Goal: Task Accomplishment & Management: Use online tool/utility

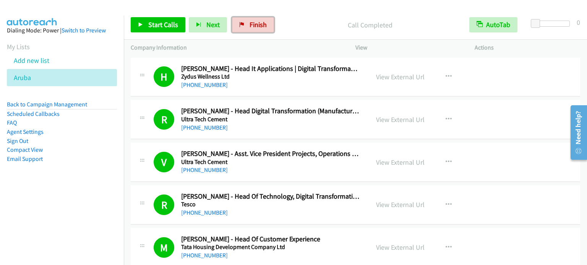
drag, startPoint x: 251, startPoint y: 25, endPoint x: 321, endPoint y: 26, distance: 69.9
click at [251, 25] on span "Finish" at bounding box center [257, 24] width 17 height 9
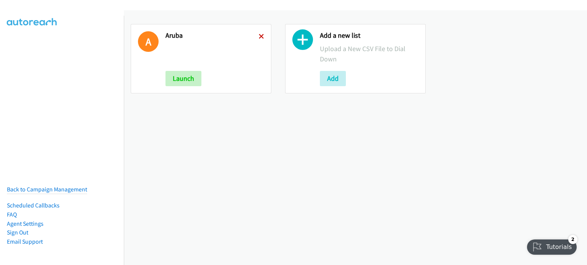
click at [259, 35] on icon at bounding box center [261, 36] width 5 height 5
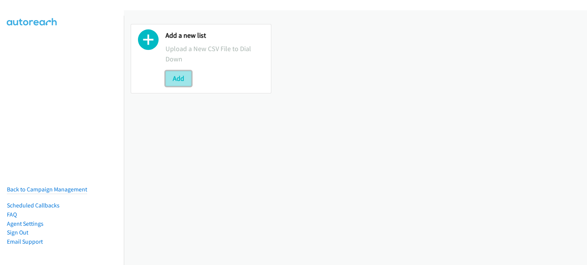
click at [176, 79] on button "Add" at bounding box center [178, 78] width 26 height 15
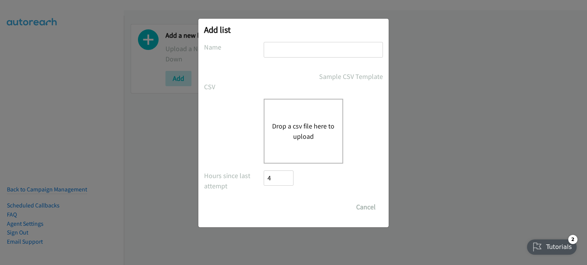
click at [317, 125] on button "Drop a csv file here to upload" at bounding box center [303, 131] width 63 height 21
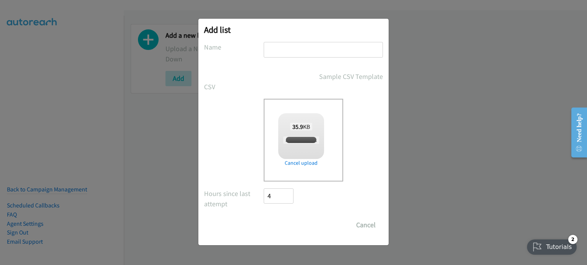
checkbox input "true"
click at [293, 52] on input "text" at bounding box center [323, 50] width 119 height 16
type input "PM"
click at [297, 228] on input "Save List" at bounding box center [284, 225] width 40 height 15
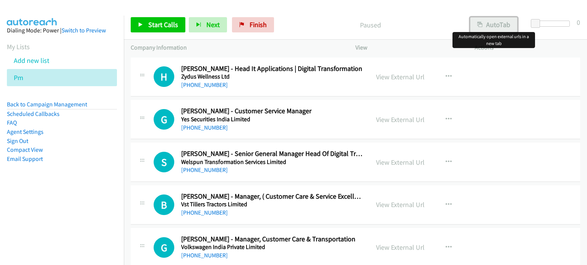
click at [497, 25] on button "AutoTab" at bounding box center [493, 24] width 47 height 15
click at [400, 78] on link "View External Url" at bounding box center [400, 77] width 49 height 9
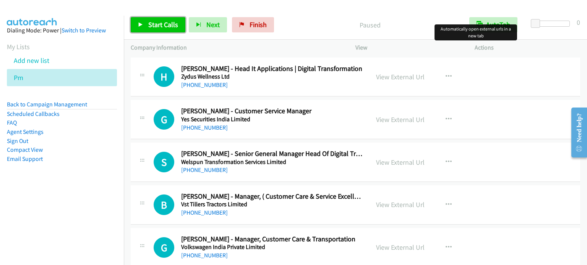
click at [149, 29] on link "Start Calls" at bounding box center [158, 24] width 55 height 15
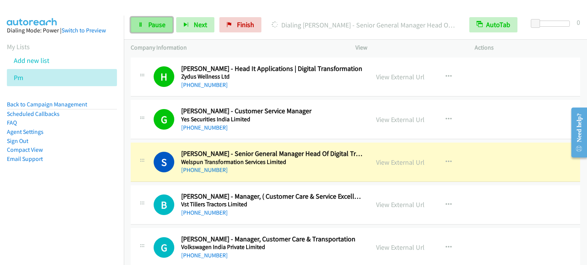
click at [167, 27] on link "Pause" at bounding box center [152, 24] width 42 height 15
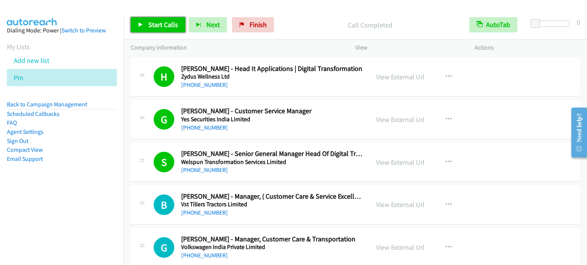
click at [170, 24] on span "Start Calls" at bounding box center [163, 24] width 30 height 9
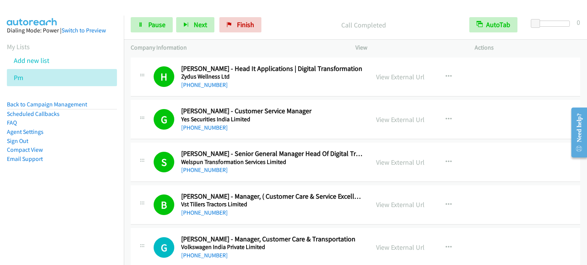
click at [94, 206] on nav "Dialing Mode: Power | Switch to Preview My Lists Add new list Pm Back to Campai…" at bounding box center [62, 148] width 124 height 265
click at [157, 24] on span "Pause" at bounding box center [156, 24] width 17 height 9
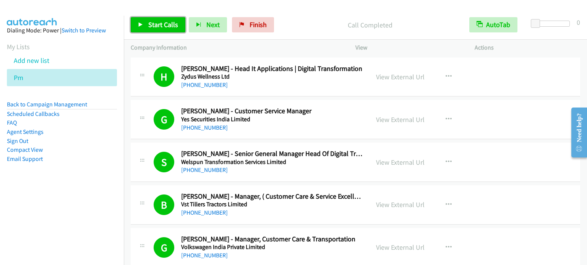
click at [159, 21] on span "Start Calls" at bounding box center [163, 24] width 30 height 9
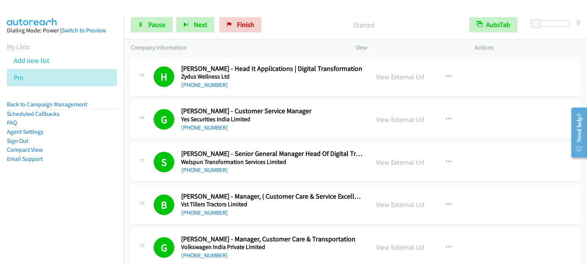
drag, startPoint x: 76, startPoint y: 235, endPoint x: 79, endPoint y: 229, distance: 6.7
click at [77, 235] on nav "Dialing Mode: Power | Switch to Preview My Lists Add new list Pm Back to Campai…" at bounding box center [62, 148] width 124 height 265
click at [154, 21] on span "Pause" at bounding box center [156, 24] width 17 height 9
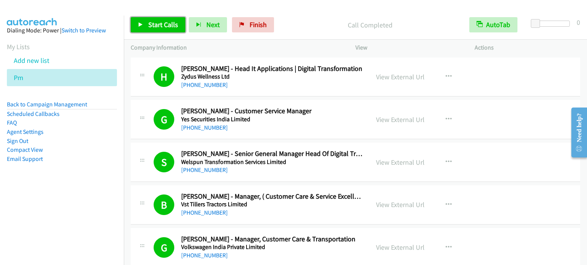
click at [157, 27] on span "Start Calls" at bounding box center [163, 24] width 30 height 9
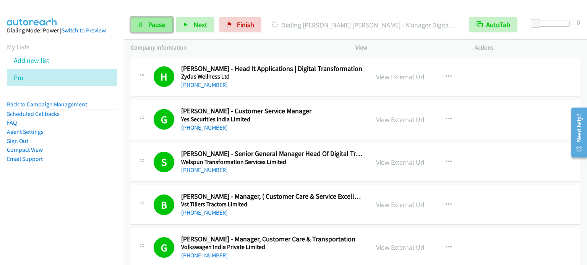
click at [141, 27] on link "Pause" at bounding box center [152, 24] width 42 height 15
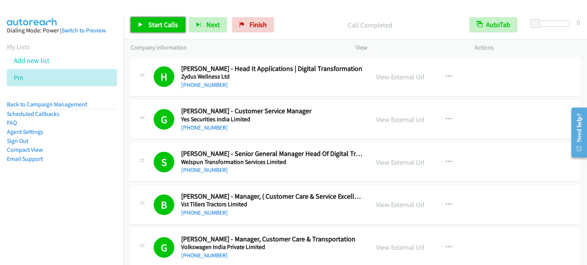
click at [160, 26] on span "Start Calls" at bounding box center [163, 24] width 30 height 9
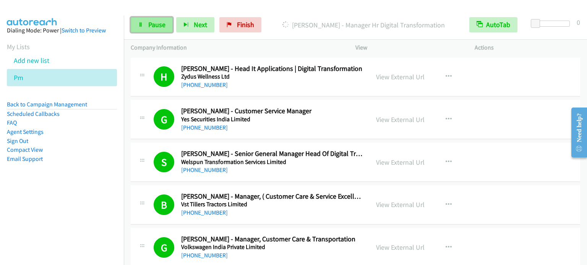
click at [153, 24] on span "Pause" at bounding box center [156, 24] width 17 height 9
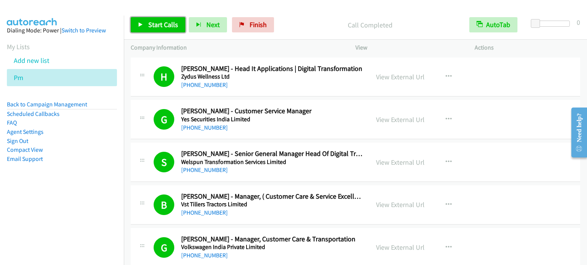
click at [160, 26] on span "Start Calls" at bounding box center [163, 24] width 30 height 9
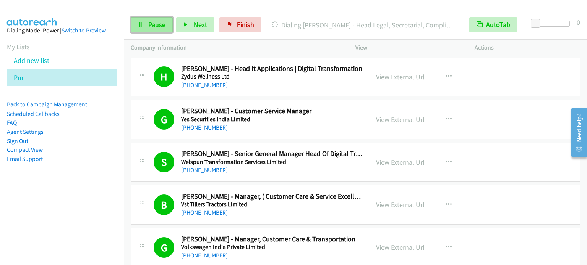
click at [153, 27] on span "Pause" at bounding box center [156, 24] width 17 height 9
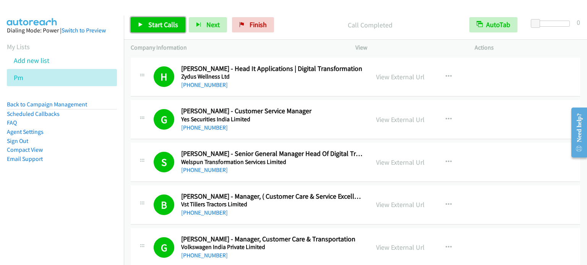
click at [157, 28] on span "Start Calls" at bounding box center [163, 24] width 30 height 9
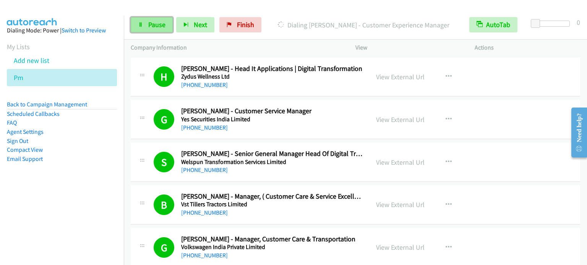
click at [163, 23] on span "Pause" at bounding box center [156, 24] width 17 height 9
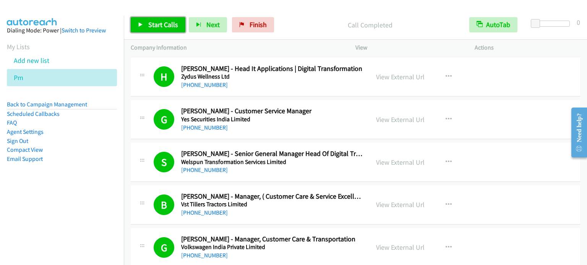
click at [162, 24] on span "Start Calls" at bounding box center [163, 24] width 30 height 9
click at [73, 168] on aside "Dialing Mode: Power | Switch to Preview My Lists Add new list Pm Back to Campai…" at bounding box center [62, 107] width 124 height 183
click at [163, 26] on span "Start Calls" at bounding box center [163, 24] width 30 height 9
click at [162, 24] on span "Start Calls" at bounding box center [163, 24] width 30 height 9
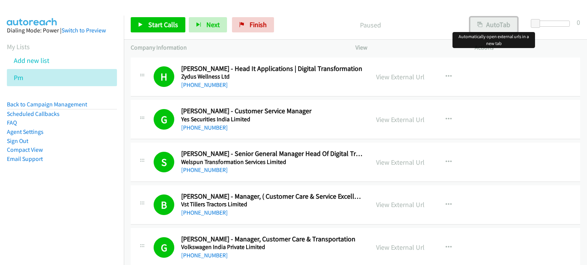
click at [484, 22] on button "AutoTab" at bounding box center [493, 24] width 47 height 15
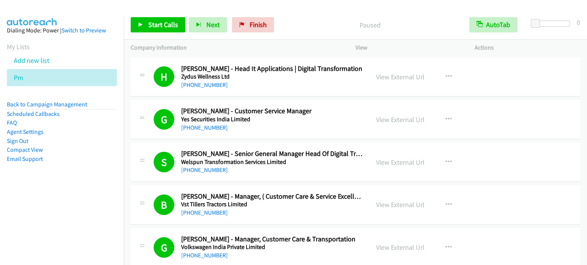
click at [424, 24] on p "Paused" at bounding box center [369, 25] width 171 height 10
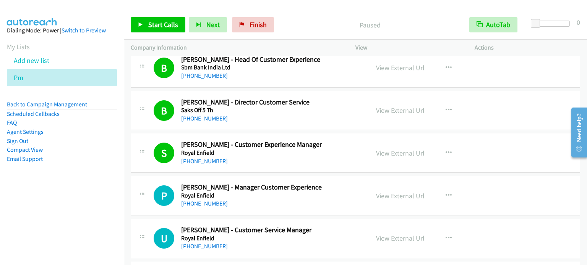
scroll to position [1798, 0]
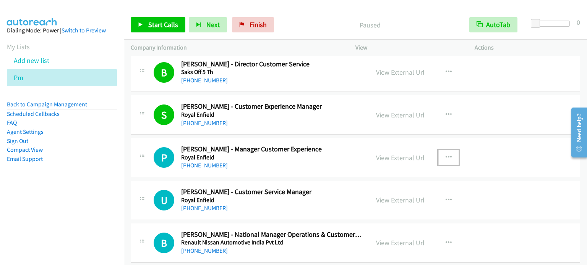
click at [445, 155] on icon "button" at bounding box center [448, 158] width 6 height 6
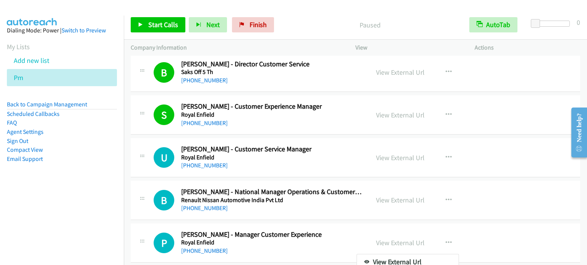
click at [441, 196] on div at bounding box center [293, 132] width 587 height 265
click at [444, 150] on button "button" at bounding box center [448, 157] width 21 height 15
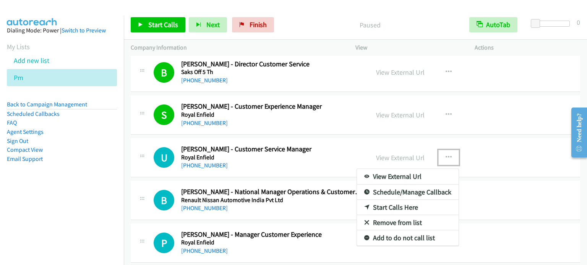
click at [389, 202] on link "Start Calls Here" at bounding box center [408, 207] width 102 height 15
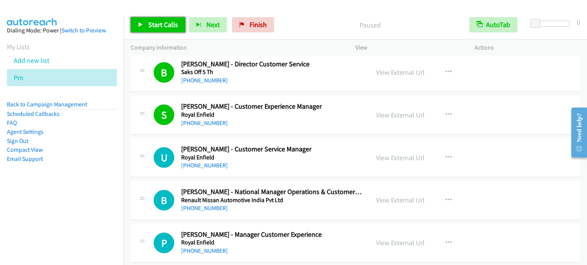
click at [157, 23] on span "Start Calls" at bounding box center [163, 24] width 30 height 9
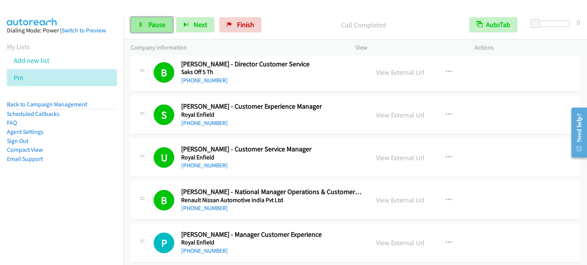
click at [153, 23] on span "Pause" at bounding box center [156, 24] width 17 height 9
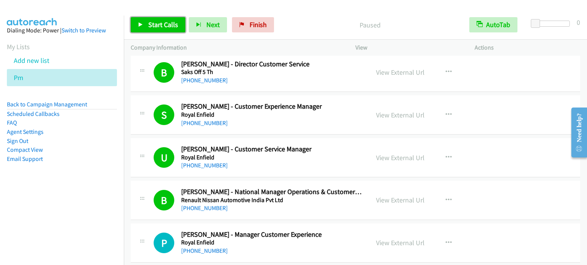
click at [157, 26] on span "Start Calls" at bounding box center [163, 24] width 30 height 9
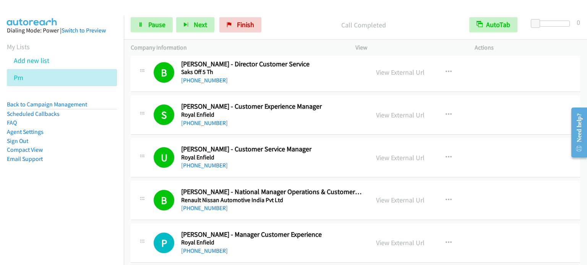
click at [87, 195] on aside "Dialing Mode: Power | Switch to Preview My Lists Add new list Pm Back to Campai…" at bounding box center [62, 107] width 124 height 183
drag, startPoint x: 96, startPoint y: 188, endPoint x: 125, endPoint y: 101, distance: 91.4
click at [96, 188] on aside "Dialing Mode: Power | Switch to Preview My Lists Add new list Pm Back to Campai…" at bounding box center [62, 107] width 124 height 183
click at [155, 24] on span "Pause" at bounding box center [156, 24] width 17 height 9
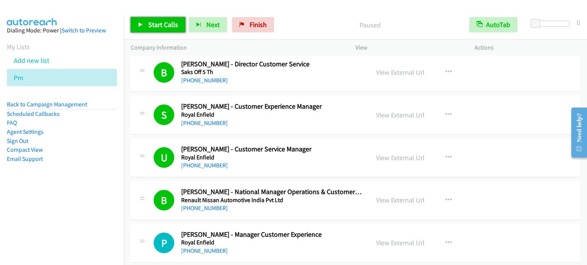
click at [162, 23] on span "Start Calls" at bounding box center [163, 24] width 30 height 9
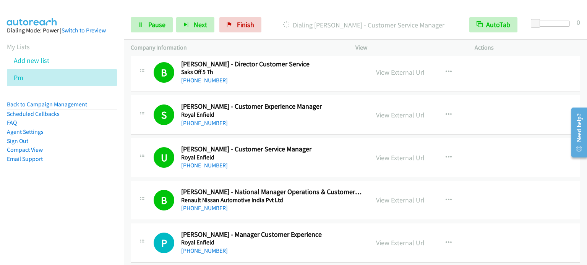
click at [78, 194] on aside "Dialing Mode: Power | Switch to Preview My Lists Add new list Pm Back to Campai…" at bounding box center [62, 107] width 124 height 183
click at [154, 26] on span "Pause" at bounding box center [156, 24] width 17 height 9
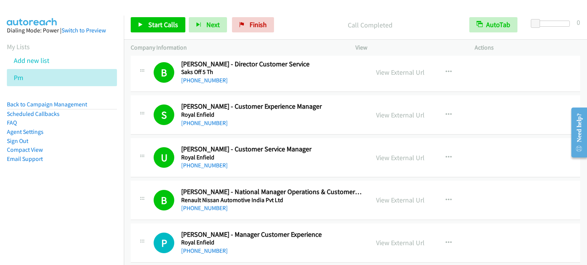
click at [95, 162] on li "Email Support" at bounding box center [62, 159] width 110 height 9
click at [155, 28] on span "Start Calls" at bounding box center [163, 24] width 30 height 9
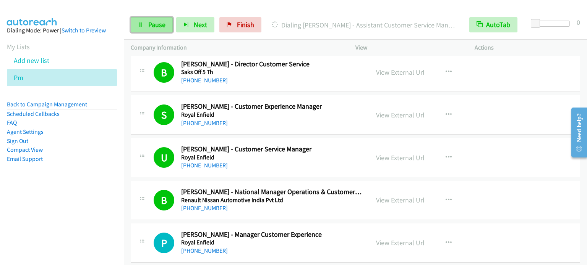
click at [160, 21] on span "Pause" at bounding box center [156, 24] width 17 height 9
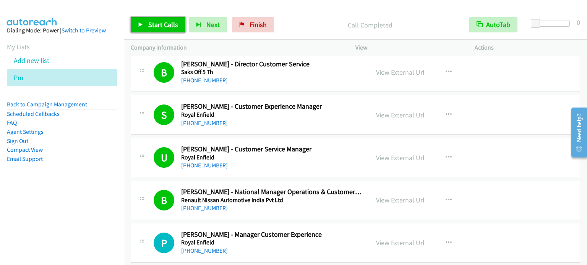
click at [166, 21] on span "Start Calls" at bounding box center [163, 24] width 30 height 9
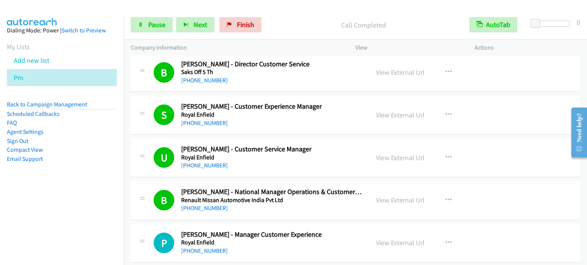
click at [81, 185] on aside "Dialing Mode: Power | Switch to Preview My Lists Add new list Pm Back to Campai…" at bounding box center [62, 107] width 124 height 183
click at [155, 24] on span "Pause" at bounding box center [156, 24] width 17 height 9
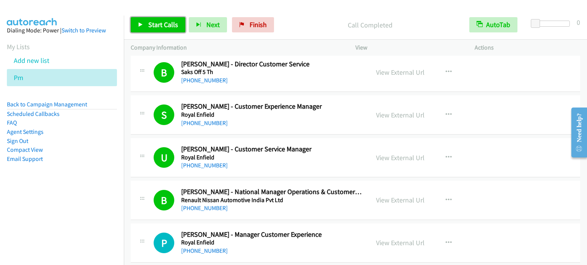
click at [161, 21] on span "Start Calls" at bounding box center [163, 24] width 30 height 9
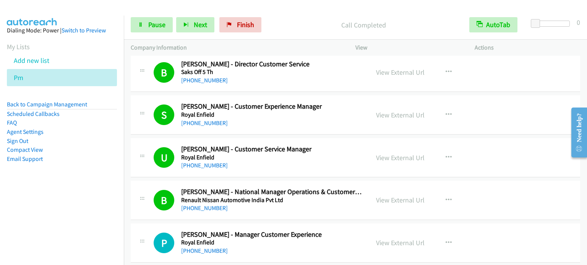
click at [39, 167] on aside "Dialing Mode: Power | Switch to Preview My Lists Add new list Pm Back to Campai…" at bounding box center [62, 107] width 124 height 183
click at [159, 24] on span "Pause" at bounding box center [156, 24] width 17 height 9
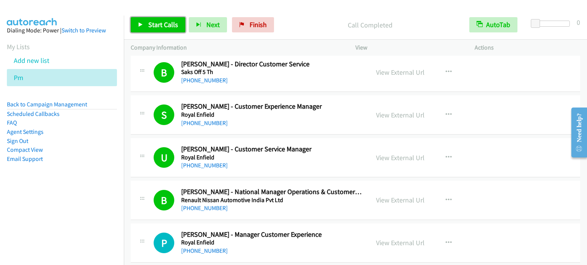
click at [162, 27] on span "Start Calls" at bounding box center [163, 24] width 30 height 9
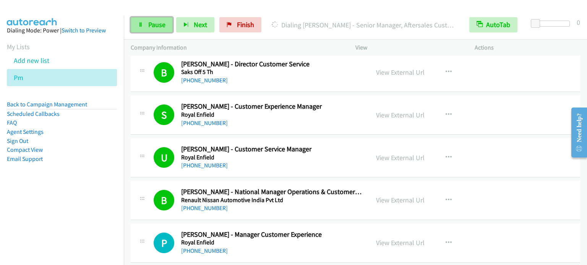
click at [150, 24] on span "Pause" at bounding box center [156, 24] width 17 height 9
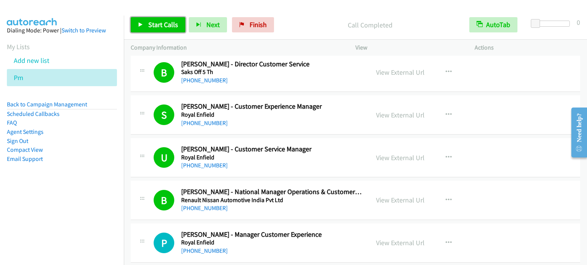
click at [169, 24] on span "Start Calls" at bounding box center [163, 24] width 30 height 9
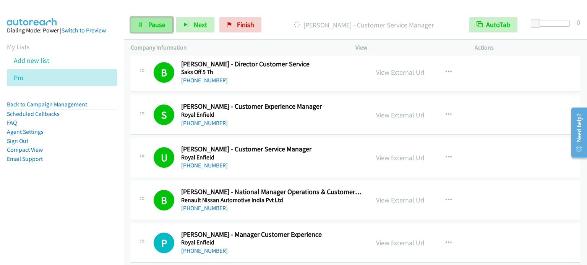
click at [165, 23] on link "Pause" at bounding box center [152, 24] width 42 height 15
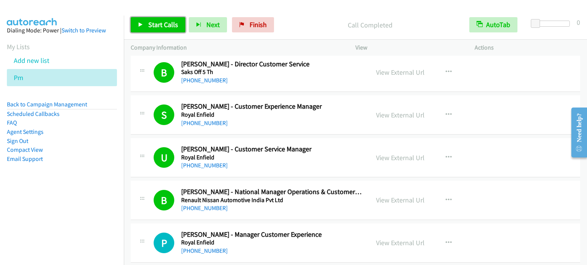
click at [169, 23] on span "Start Calls" at bounding box center [163, 24] width 30 height 9
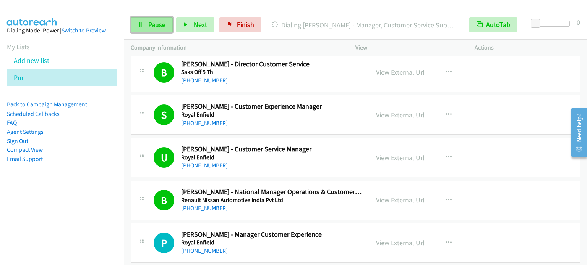
click at [154, 27] on span "Pause" at bounding box center [156, 24] width 17 height 9
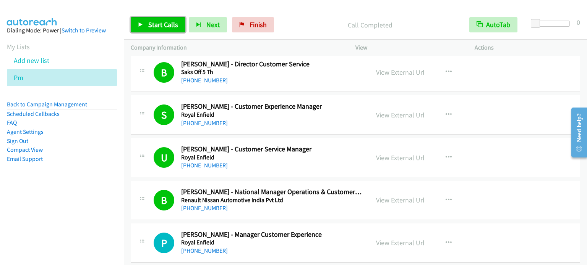
click at [174, 23] on span "Start Calls" at bounding box center [163, 24] width 30 height 9
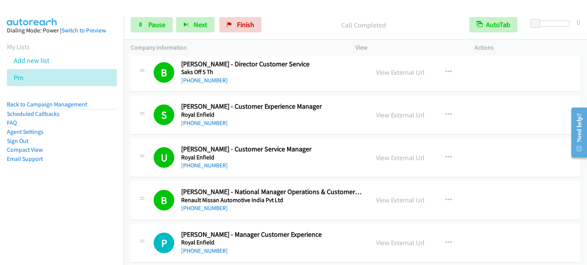
click at [55, 209] on nav "Dialing Mode: Power | Switch to Preview My Lists Add new list Pm Back to Campai…" at bounding box center [62, 148] width 124 height 265
click at [91, 181] on aside "Dialing Mode: Power | Switch to Preview My Lists Add new list Pm Back to Campai…" at bounding box center [62, 107] width 124 height 183
drag, startPoint x: 90, startPoint y: 169, endPoint x: 113, endPoint y: 134, distance: 42.0
click at [90, 169] on aside "Dialing Mode: Power | Switch to Preview My Lists Add new list Pm Back to Campai…" at bounding box center [62, 107] width 124 height 183
click at [97, 168] on aside "Dialing Mode: Power | Switch to Preview My Lists Add new list Pm Back to Campai…" at bounding box center [62, 107] width 124 height 183
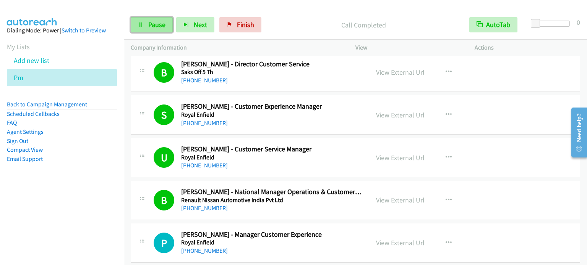
click at [151, 23] on span "Pause" at bounding box center [156, 24] width 17 height 9
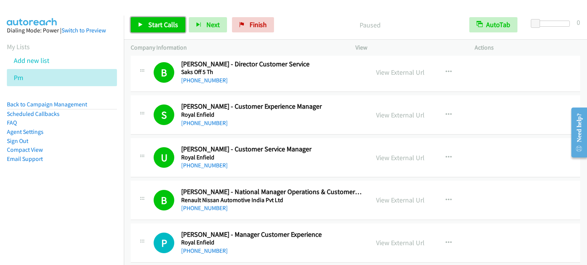
click at [152, 24] on span "Start Calls" at bounding box center [163, 24] width 30 height 9
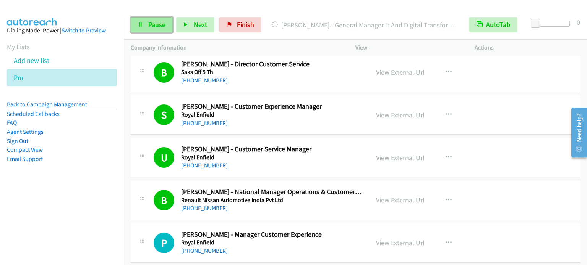
click at [147, 25] on link "Pause" at bounding box center [152, 24] width 42 height 15
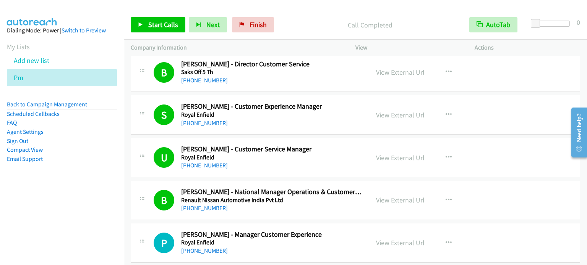
scroll to position [3807, 0]
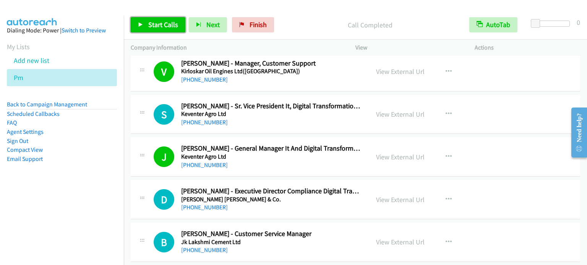
click at [166, 23] on span "Start Calls" at bounding box center [163, 24] width 30 height 9
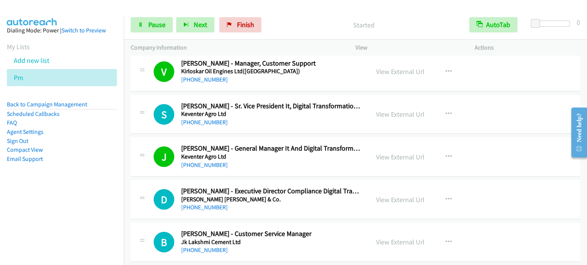
drag, startPoint x: 75, startPoint y: 204, endPoint x: 254, endPoint y: 5, distance: 267.5
click at [75, 203] on nav "Dialing Mode: Power | Switch to Preview My Lists Add new list Pm Back to Campai…" at bounding box center [62, 148] width 124 height 265
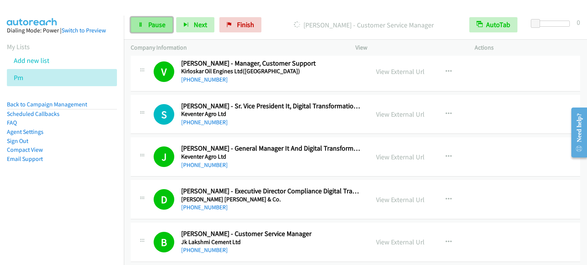
click at [158, 23] on span "Pause" at bounding box center [156, 24] width 17 height 9
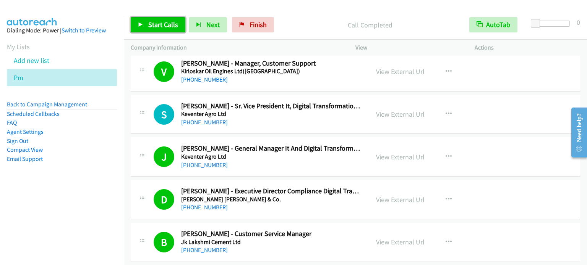
click at [164, 26] on span "Start Calls" at bounding box center [163, 24] width 30 height 9
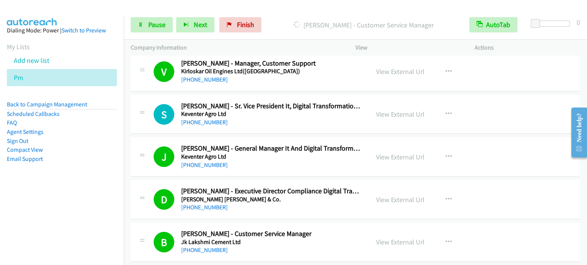
drag, startPoint x: 92, startPoint y: 205, endPoint x: 97, endPoint y: 192, distance: 13.8
click at [92, 204] on nav "Dialing Mode: Power | Switch to Preview My Lists Add new list Pm Back to Campai…" at bounding box center [62, 148] width 124 height 265
click at [141, 24] on icon at bounding box center [140, 25] width 5 height 5
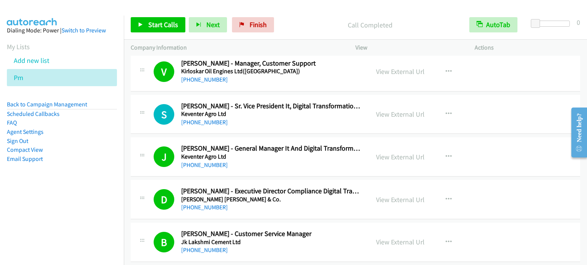
drag, startPoint x: 128, startPoint y: 197, endPoint x: 149, endPoint y: 152, distance: 49.6
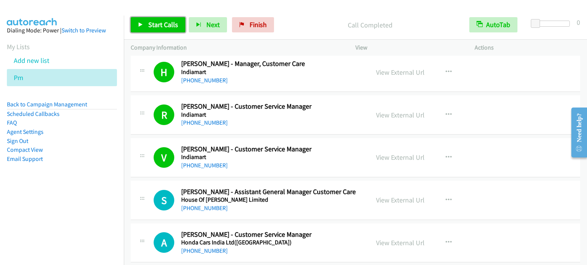
click at [165, 24] on span "Start Calls" at bounding box center [163, 24] width 30 height 9
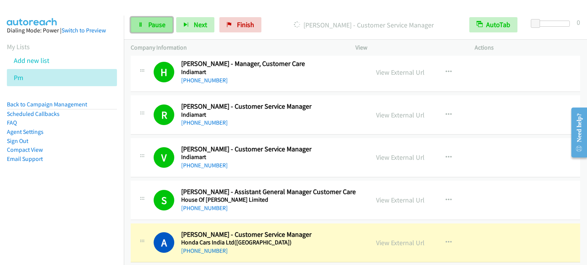
click at [150, 27] on span "Pause" at bounding box center [156, 24] width 17 height 9
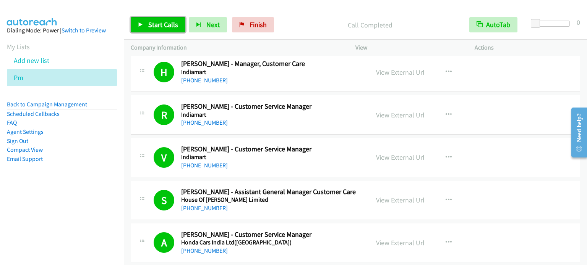
click at [163, 21] on span "Start Calls" at bounding box center [163, 24] width 30 height 9
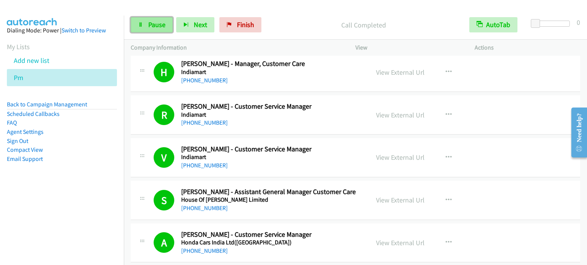
click at [158, 23] on span "Pause" at bounding box center [156, 24] width 17 height 9
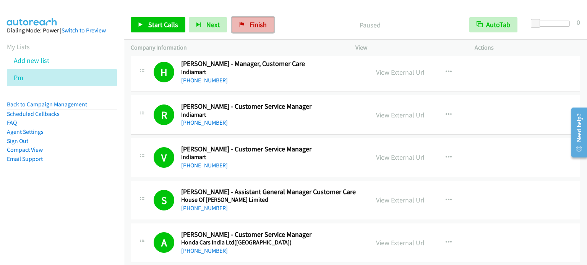
click at [243, 23] on link "Finish" at bounding box center [253, 24] width 42 height 15
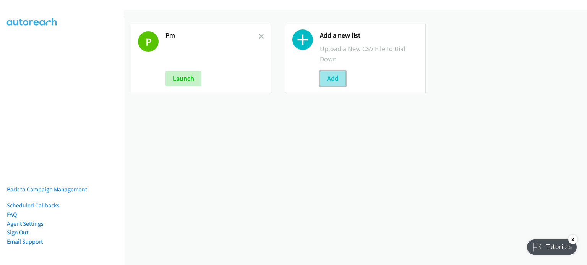
click at [333, 78] on button "Add" at bounding box center [333, 78] width 26 height 15
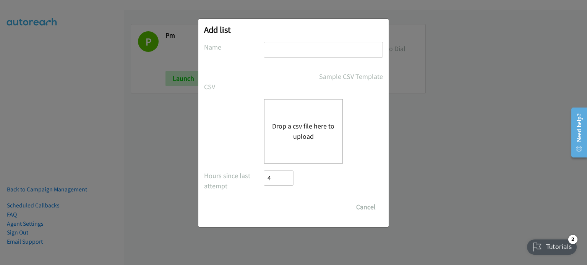
click at [308, 124] on button "Drop a csv file here to upload" at bounding box center [303, 131] width 63 height 21
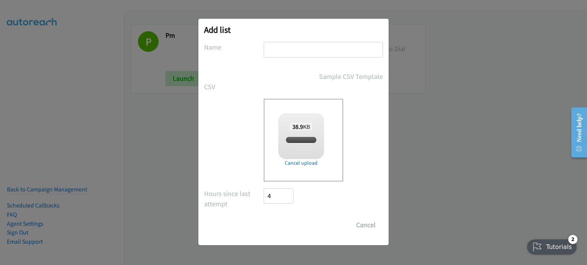
click at [316, 47] on input "text" at bounding box center [323, 50] width 119 height 16
checkbox input "true"
type input "SPLUNK SG"
click at [279, 226] on input "Save List" at bounding box center [284, 225] width 40 height 15
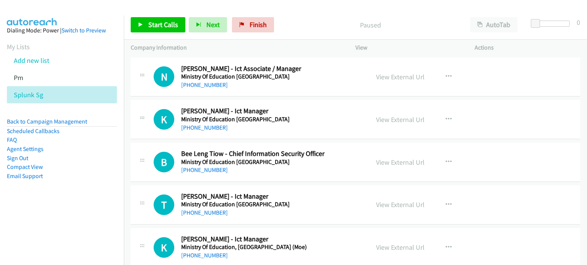
click at [86, 210] on aside "Dialing Mode: Power | Switch to Preview My Lists Add new list Pm Splunk Sg Back…" at bounding box center [62, 116] width 124 height 200
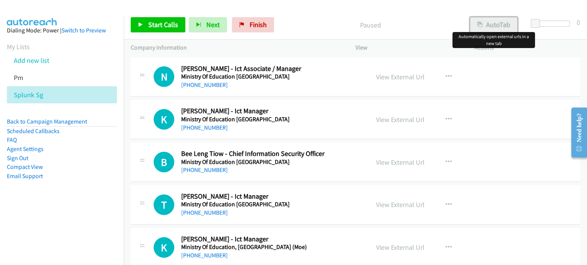
click at [503, 20] on button "AutoTab" at bounding box center [493, 24] width 47 height 15
click at [405, 78] on link "View External Url" at bounding box center [400, 77] width 49 height 9
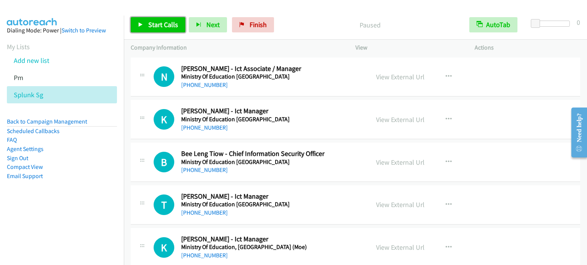
click at [163, 24] on span "Start Calls" at bounding box center [163, 24] width 30 height 9
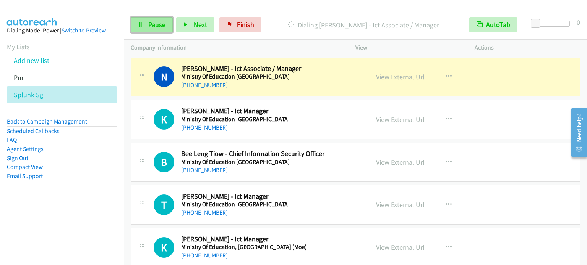
click at [159, 23] on span "Pause" at bounding box center [156, 24] width 17 height 9
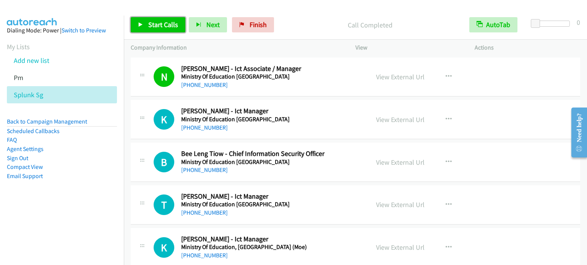
click at [151, 26] on span "Start Calls" at bounding box center [163, 24] width 30 height 9
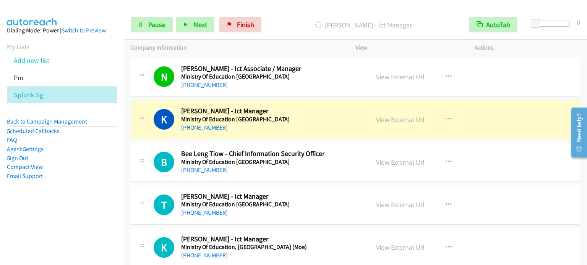
click at [52, 192] on aside "Dialing Mode: Power | Switch to Preview My Lists Add new list Pm Splunk Sg Back…" at bounding box center [62, 116] width 124 height 200
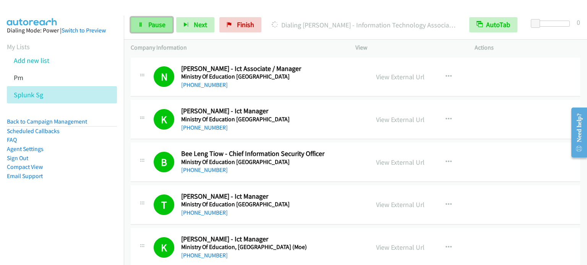
click at [149, 30] on link "Pause" at bounding box center [152, 24] width 42 height 15
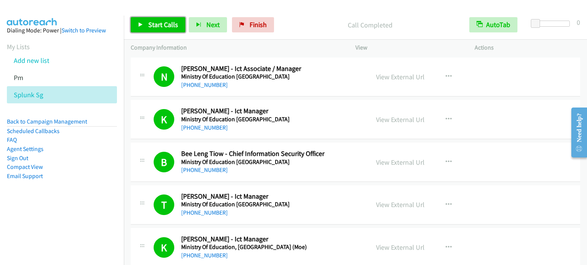
click at [164, 25] on span "Start Calls" at bounding box center [163, 24] width 30 height 9
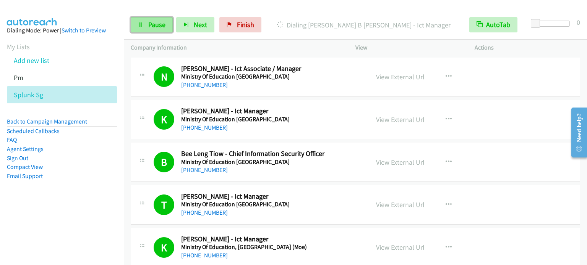
click at [152, 19] on link "Pause" at bounding box center [152, 24] width 42 height 15
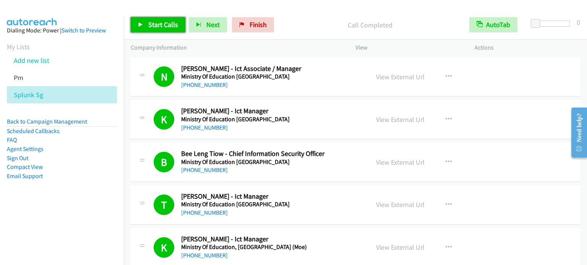
click at [163, 26] on span "Start Calls" at bounding box center [163, 24] width 30 height 9
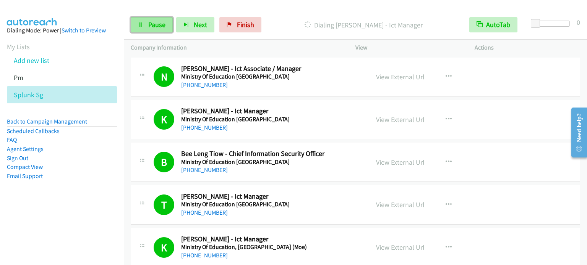
click at [151, 26] on span "Pause" at bounding box center [156, 24] width 17 height 9
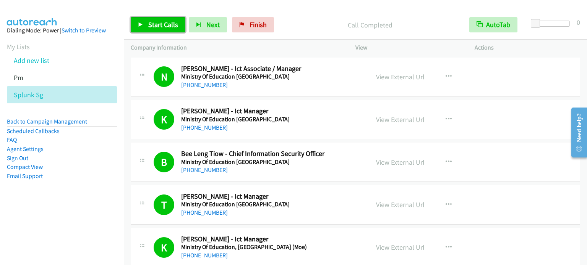
click at [162, 27] on span "Start Calls" at bounding box center [163, 24] width 30 height 9
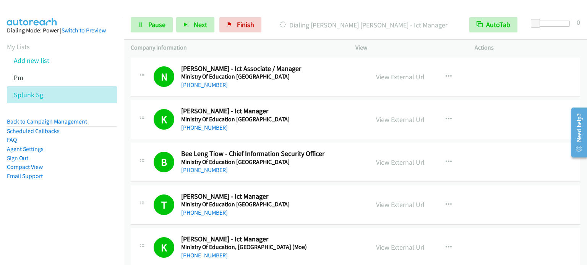
click at [88, 189] on aside "Dialing Mode: Power | Switch to Preview My Lists Add new list Pm Splunk Sg Back…" at bounding box center [62, 116] width 124 height 200
click at [151, 25] on span "Pause" at bounding box center [156, 24] width 17 height 9
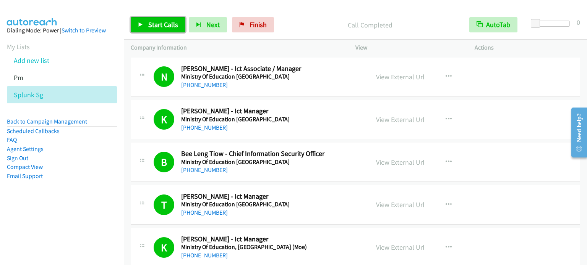
click at [157, 27] on span "Start Calls" at bounding box center [163, 24] width 30 height 9
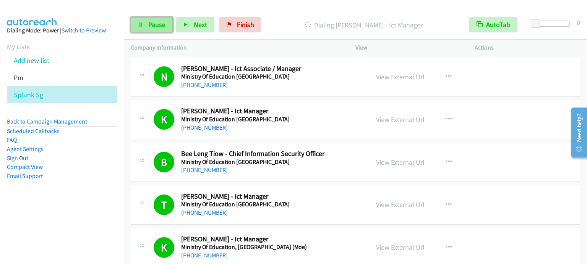
click at [151, 28] on span "Pause" at bounding box center [156, 24] width 17 height 9
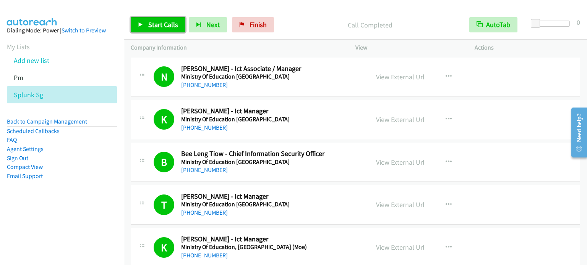
click at [162, 23] on span "Start Calls" at bounding box center [163, 24] width 30 height 9
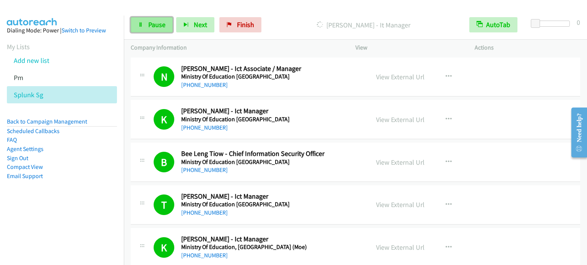
click at [151, 27] on span "Pause" at bounding box center [156, 24] width 17 height 9
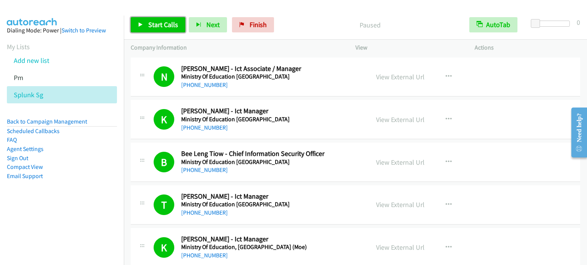
click at [163, 22] on span "Start Calls" at bounding box center [163, 24] width 30 height 9
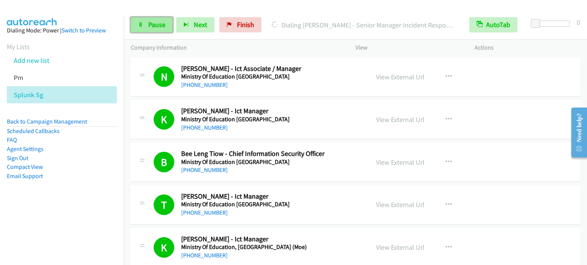
click at [150, 23] on span "Pause" at bounding box center [156, 24] width 17 height 9
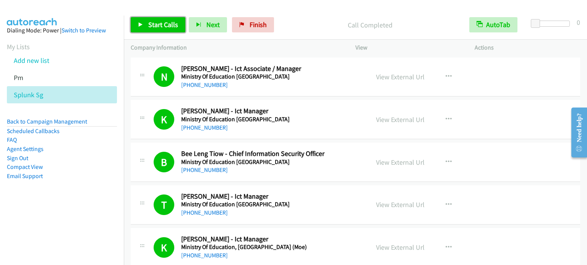
click at [162, 22] on span "Start Calls" at bounding box center [163, 24] width 30 height 9
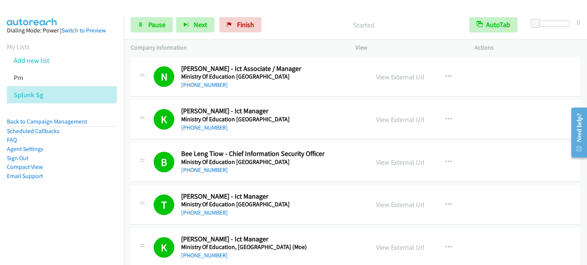
click at [156, 10] on div "Start Calls Pause Next Finish Started AutoTab AutoTab 0" at bounding box center [355, 24] width 463 height 29
click at [157, 29] on link "Pause" at bounding box center [152, 24] width 42 height 15
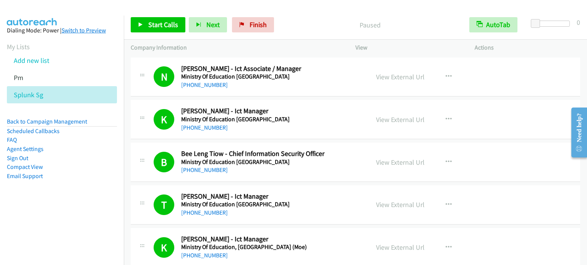
drag, startPoint x: 2, startPoint y: 203, endPoint x: 64, endPoint y: 27, distance: 187.3
click at [2, 202] on aside "Dialing Mode: Power | Switch to Preview My Lists Add new list Pm Splunk Sg Back…" at bounding box center [62, 116] width 124 height 200
click at [159, 21] on span "Start Calls" at bounding box center [163, 24] width 30 height 9
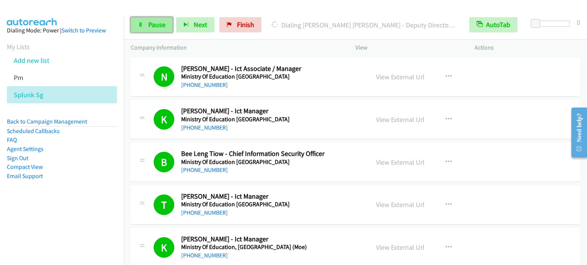
click at [163, 24] on span "Pause" at bounding box center [156, 24] width 17 height 9
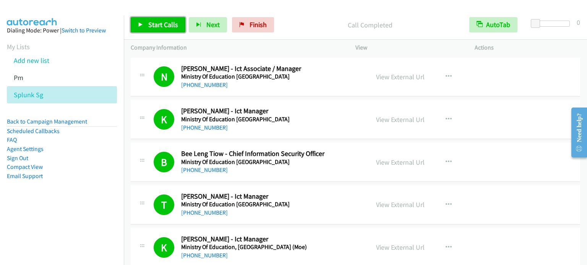
click at [153, 24] on span "Start Calls" at bounding box center [163, 24] width 30 height 9
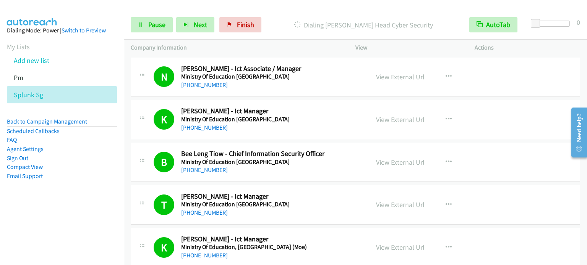
drag, startPoint x: 107, startPoint y: 171, endPoint x: 184, endPoint y: 3, distance: 184.9
click at [113, 157] on aside "Dialing Mode: Power | Switch to Preview My Lists Add new list Pm Splunk Sg Back…" at bounding box center [62, 116] width 124 height 200
click at [95, 206] on aside "Dialing Mode: Power | Switch to Preview My Lists Add new list Pm Splunk Sg Back…" at bounding box center [62, 116] width 124 height 200
click at [163, 23] on span "Pause" at bounding box center [156, 24] width 17 height 9
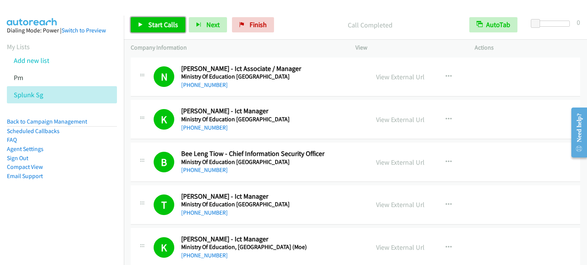
click at [152, 21] on span "Start Calls" at bounding box center [163, 24] width 30 height 9
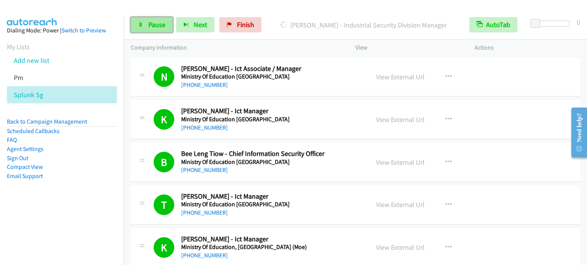
click at [151, 29] on link "Pause" at bounding box center [152, 24] width 42 height 15
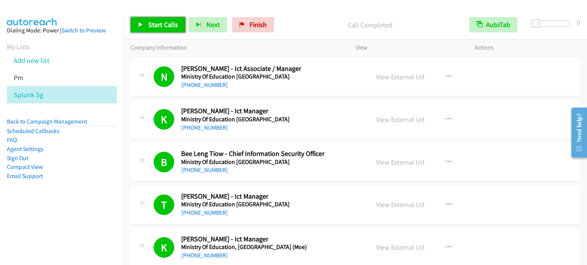
click at [165, 21] on span "Start Calls" at bounding box center [163, 24] width 30 height 9
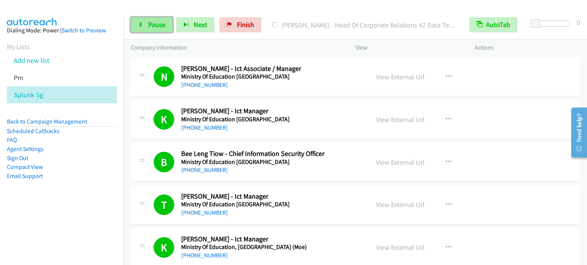
click at [158, 19] on link "Pause" at bounding box center [152, 24] width 42 height 15
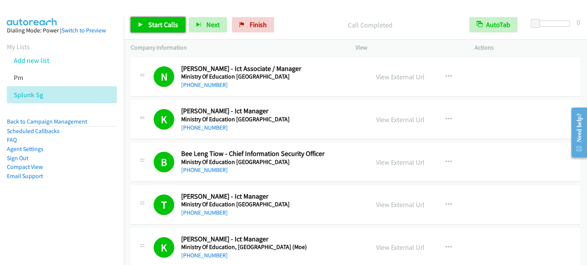
click at [171, 26] on span "Start Calls" at bounding box center [163, 24] width 30 height 9
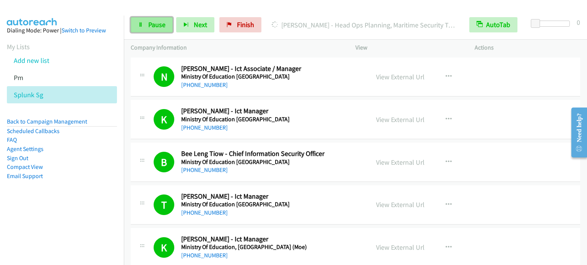
click at [162, 24] on span "Pause" at bounding box center [156, 24] width 17 height 9
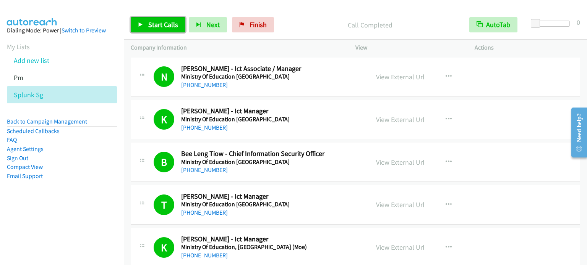
click at [154, 31] on link "Start Calls" at bounding box center [158, 24] width 55 height 15
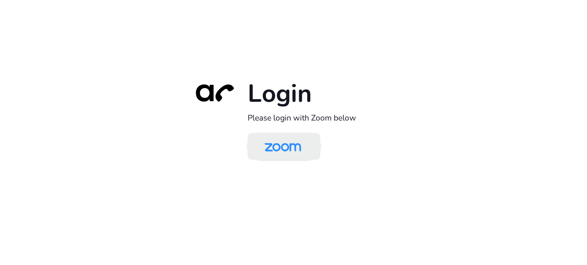
click at [281, 146] on img at bounding box center [282, 147] width 53 height 25
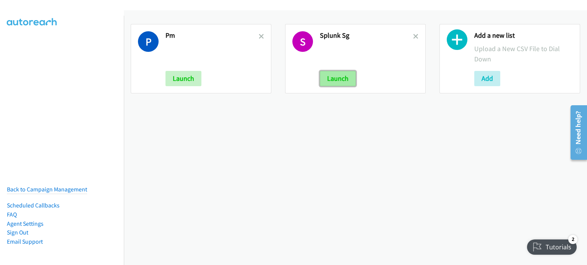
click at [337, 79] on button "Launch" at bounding box center [338, 78] width 36 height 15
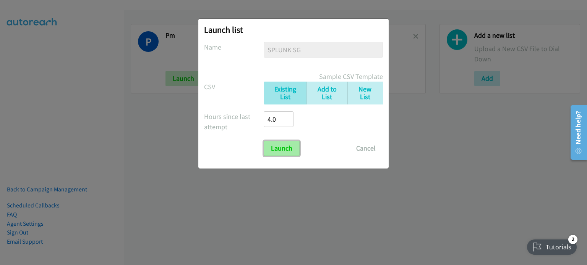
click at [284, 145] on input "Launch" at bounding box center [282, 148] width 36 height 15
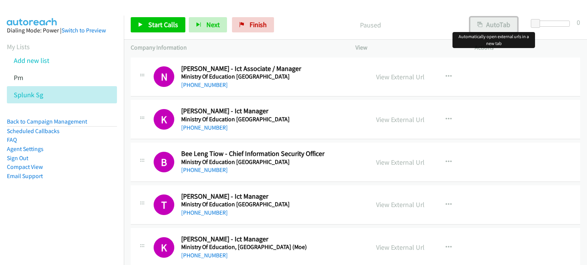
click at [505, 24] on button "AutoTab" at bounding box center [493, 24] width 47 height 15
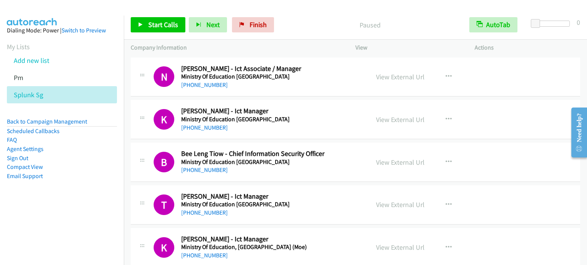
click at [40, 194] on aside "Dialing Mode: Power | Switch to Preview My Lists Add new list Pm Splunk Sg Back…" at bounding box center [62, 116] width 124 height 200
click at [413, 15] on div "Start Calls Pause Next Finish Paused AutoTab AutoTab 0" at bounding box center [355, 24] width 463 height 29
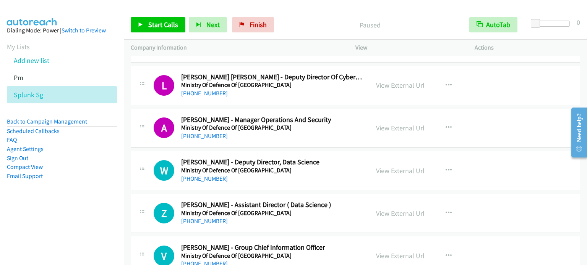
scroll to position [1542, 0]
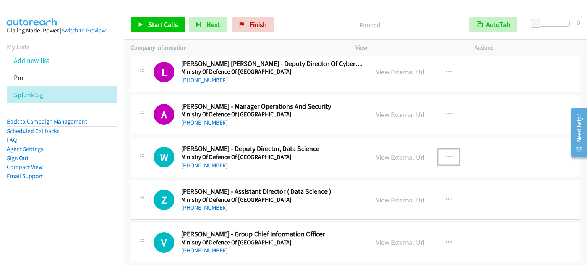
click at [445, 154] on icon "button" at bounding box center [448, 157] width 6 height 6
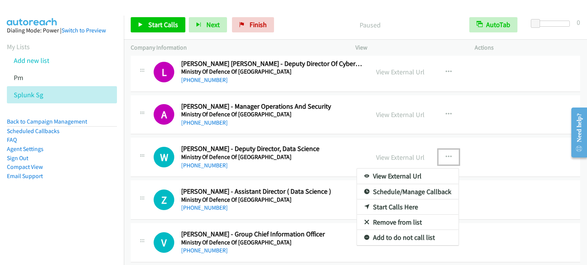
click at [387, 204] on link "Start Calls Here" at bounding box center [408, 207] width 102 height 15
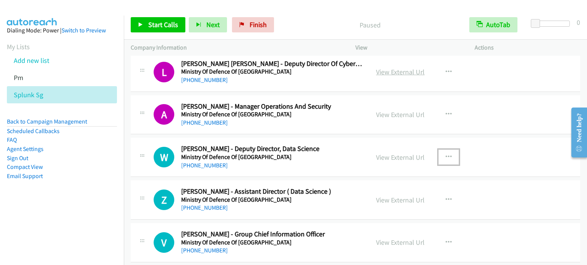
click at [410, 71] on link "View External Url" at bounding box center [400, 72] width 49 height 9
click at [159, 24] on span "Start Calls" at bounding box center [163, 24] width 30 height 9
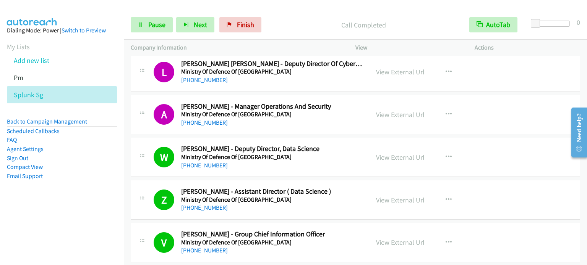
click at [66, 217] on nav "Dialing Mode: Power | Switch to Preview My Lists Add new list Pm Splunk Sg Back…" at bounding box center [62, 148] width 124 height 265
click at [142, 23] on icon at bounding box center [140, 25] width 5 height 5
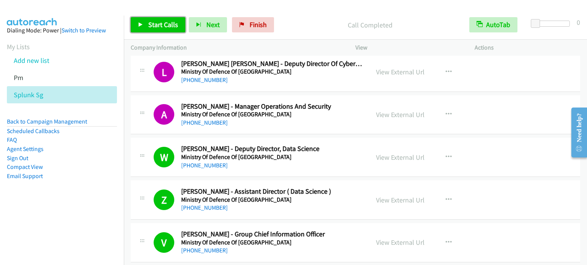
click at [166, 24] on span "Start Calls" at bounding box center [163, 24] width 30 height 9
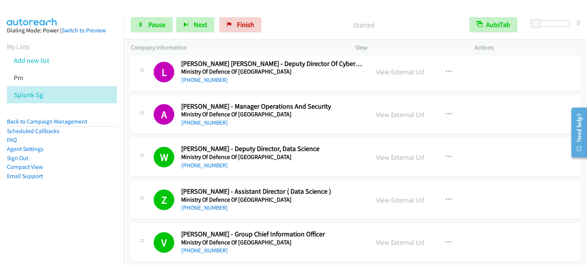
drag, startPoint x: 93, startPoint y: 186, endPoint x: 156, endPoint y: 107, distance: 101.4
click at [93, 186] on aside "Dialing Mode: Power | Switch to Preview My Lists Add new list Pm Splunk Sg Back…" at bounding box center [62, 116] width 124 height 200
click at [150, 26] on span "Pause" at bounding box center [156, 24] width 17 height 9
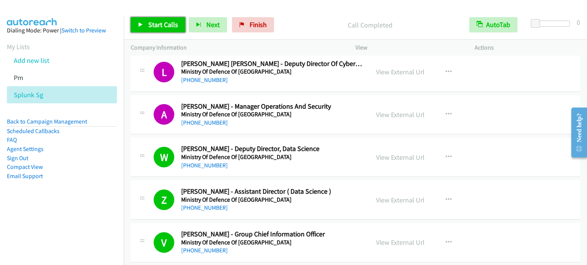
click at [165, 23] on span "Start Calls" at bounding box center [163, 24] width 30 height 9
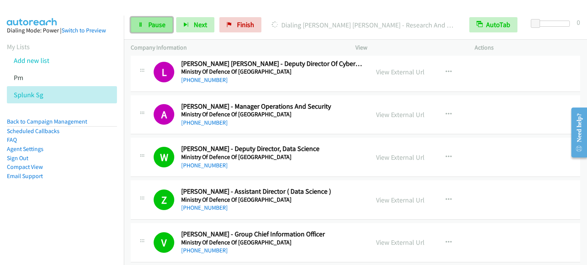
click at [157, 26] on span "Pause" at bounding box center [156, 24] width 17 height 9
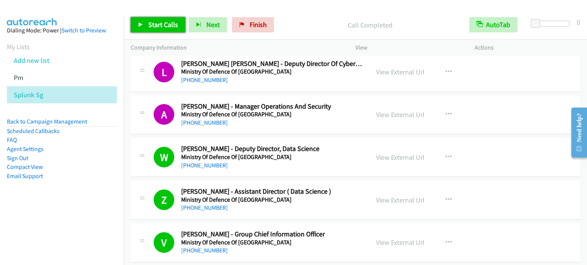
click at [154, 21] on span "Start Calls" at bounding box center [163, 24] width 30 height 9
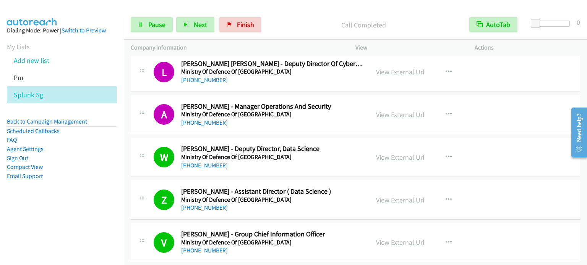
scroll to position [1803, 0]
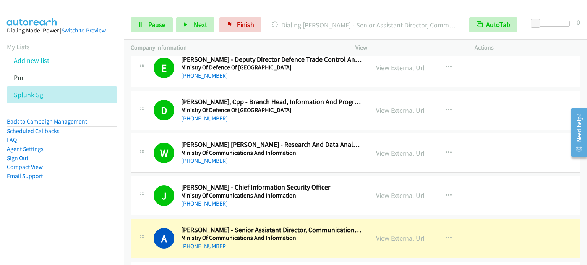
click at [69, 205] on aside "Dialing Mode: Power | Switch to Preview My Lists Add new list Pm Splunk Sg Back…" at bounding box center [62, 116] width 124 height 200
click at [403, 108] on link "View External Url" at bounding box center [400, 110] width 49 height 9
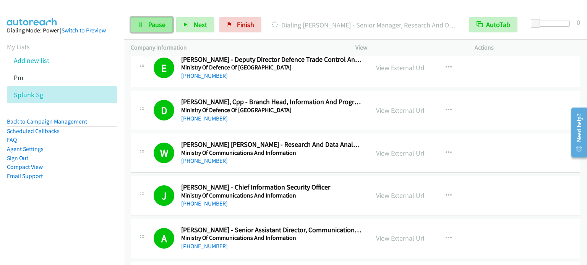
click at [152, 27] on span "Pause" at bounding box center [156, 24] width 17 height 9
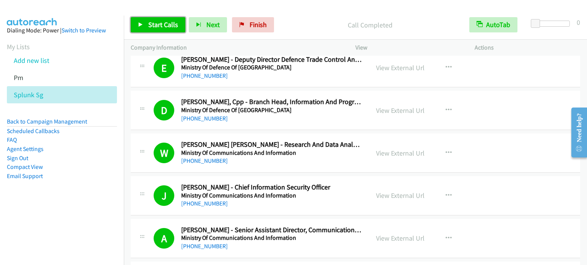
click at [144, 21] on link "Start Calls" at bounding box center [158, 24] width 55 height 15
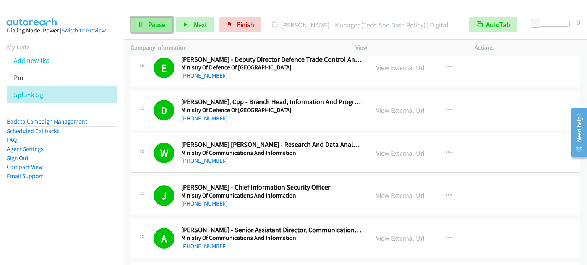
click at [148, 28] on span "Pause" at bounding box center [156, 24] width 17 height 9
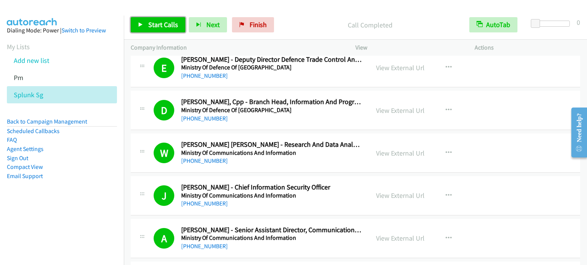
click at [151, 23] on span "Start Calls" at bounding box center [163, 24] width 30 height 9
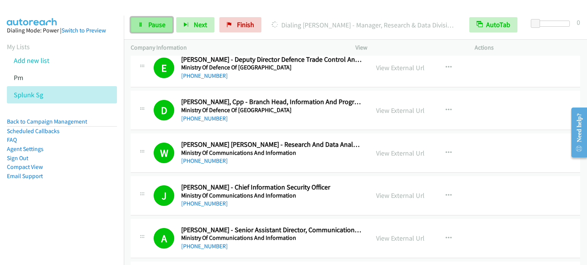
click at [144, 26] on link "Pause" at bounding box center [152, 24] width 42 height 15
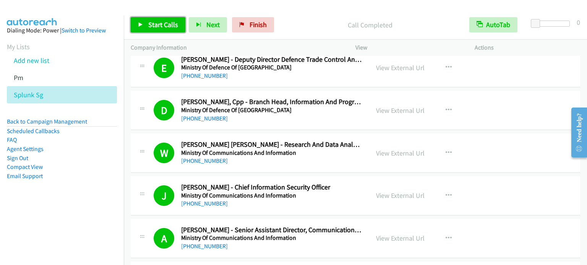
click at [165, 23] on span "Start Calls" at bounding box center [163, 24] width 30 height 9
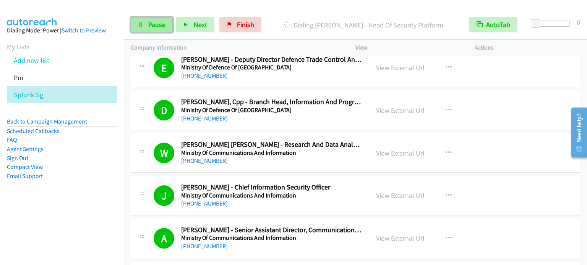
click at [157, 22] on span "Pause" at bounding box center [156, 24] width 17 height 9
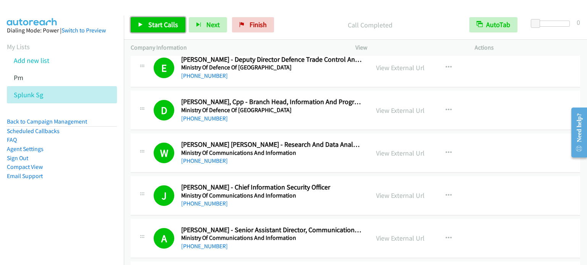
click at [149, 29] on link "Start Calls" at bounding box center [158, 24] width 55 height 15
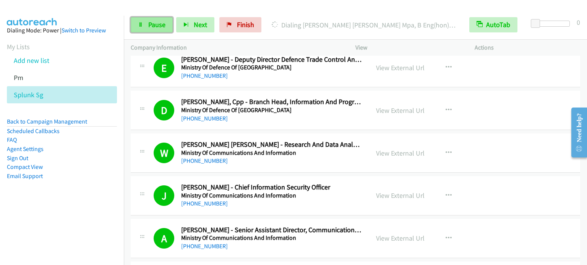
click at [149, 26] on span "Pause" at bounding box center [156, 24] width 17 height 9
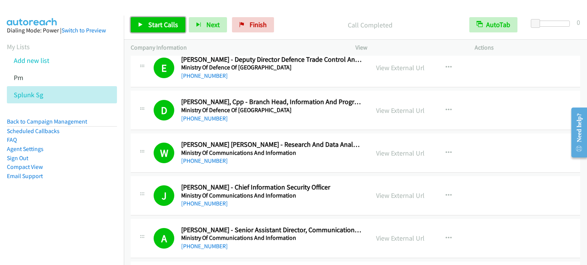
click at [160, 24] on span "Start Calls" at bounding box center [163, 24] width 30 height 9
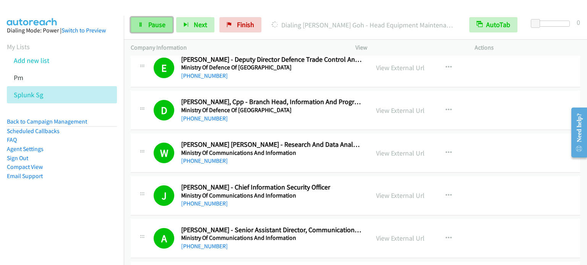
click at [158, 21] on span "Pause" at bounding box center [156, 24] width 17 height 9
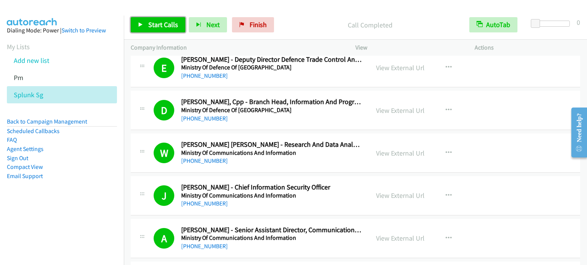
click at [158, 25] on span "Start Calls" at bounding box center [163, 24] width 30 height 9
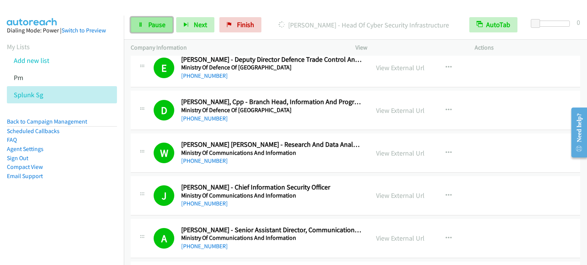
click at [144, 29] on link "Pause" at bounding box center [152, 24] width 42 height 15
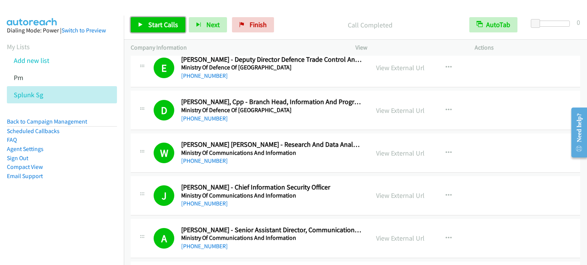
click at [163, 20] on link "Start Calls" at bounding box center [158, 24] width 55 height 15
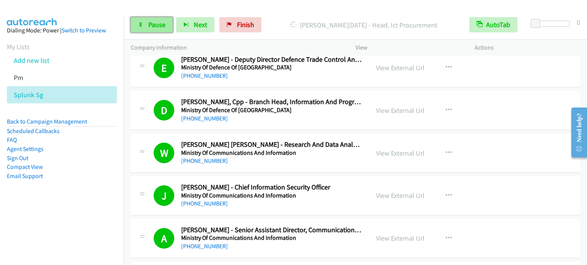
click at [160, 21] on span "Pause" at bounding box center [156, 24] width 17 height 9
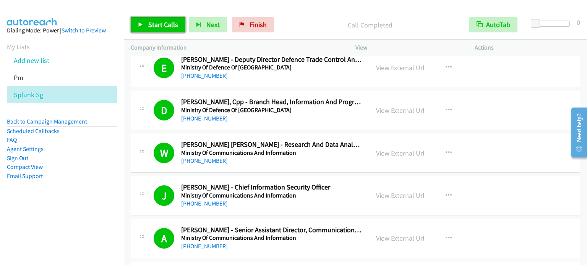
click at [164, 28] on span "Start Calls" at bounding box center [163, 24] width 30 height 9
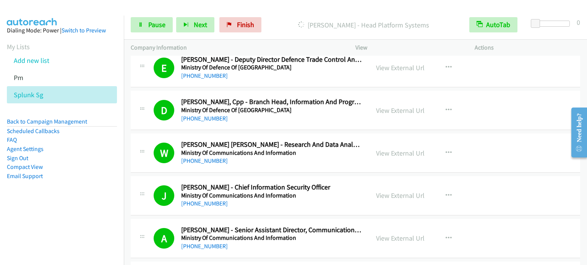
click at [46, 196] on aside "Dialing Mode: Power | Switch to Preview My Lists Add new list Pm Splunk Sg Back…" at bounding box center [62, 116] width 124 height 200
click at [150, 30] on link "Pause" at bounding box center [152, 24] width 42 height 15
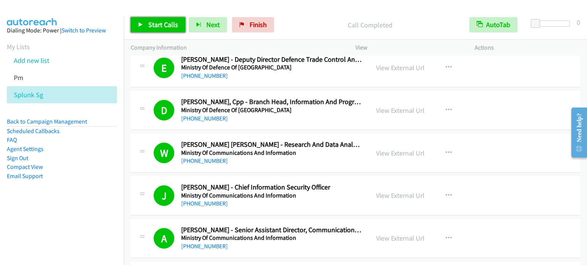
click at [163, 24] on span "Start Calls" at bounding box center [163, 24] width 30 height 9
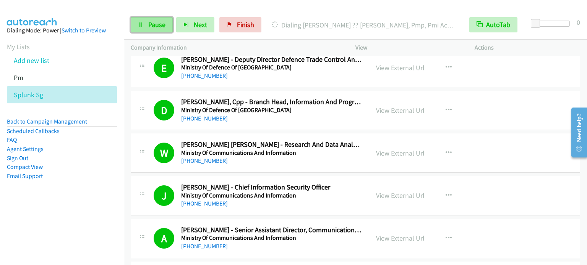
click at [139, 29] on link "Pause" at bounding box center [152, 24] width 42 height 15
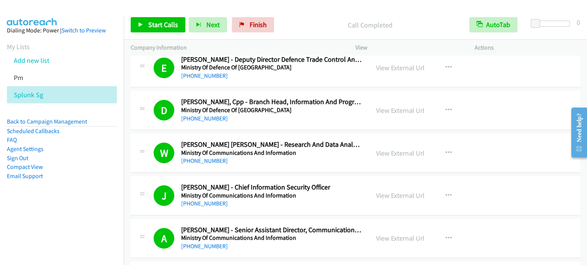
scroll to position [3295, 0]
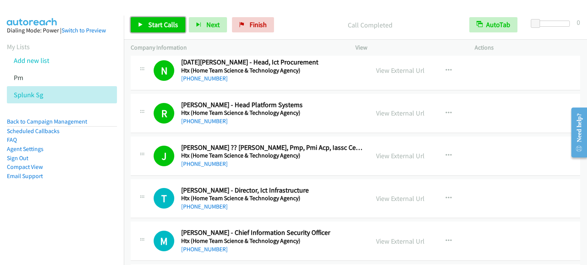
click at [158, 24] on span "Start Calls" at bounding box center [163, 24] width 30 height 9
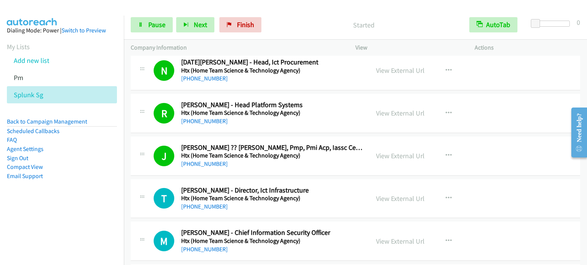
drag, startPoint x: 93, startPoint y: 144, endPoint x: 159, endPoint y: 78, distance: 93.5
click at [93, 144] on ul "Back to Campaign Management Scheduled Callbacks FAQ Agent Settings Sign Out Com…" at bounding box center [62, 148] width 110 height 63
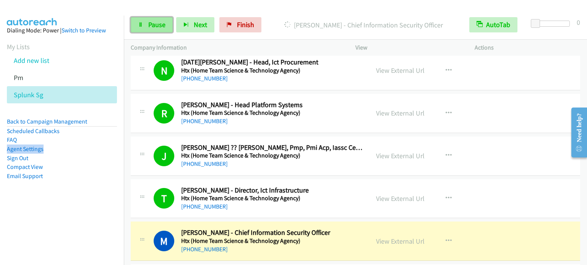
click at [153, 26] on span "Pause" at bounding box center [156, 24] width 17 height 9
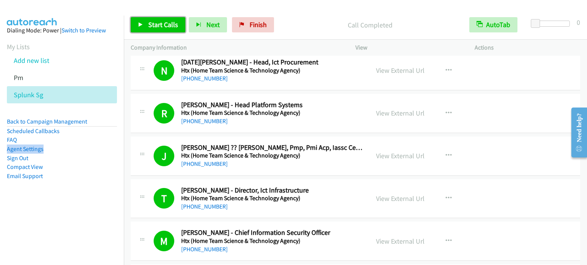
click at [165, 23] on span "Start Calls" at bounding box center [163, 24] width 30 height 9
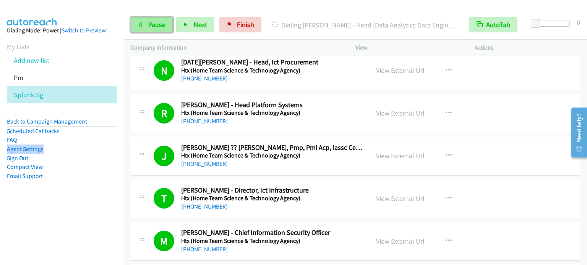
click at [150, 28] on span "Pause" at bounding box center [156, 24] width 17 height 9
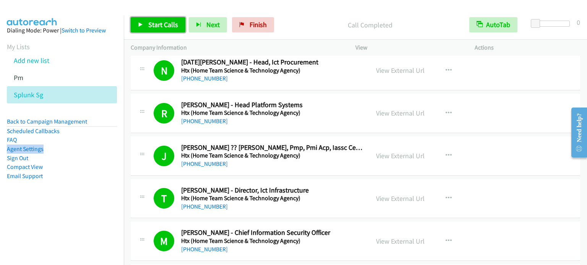
click at [147, 29] on link "Start Calls" at bounding box center [158, 24] width 55 height 15
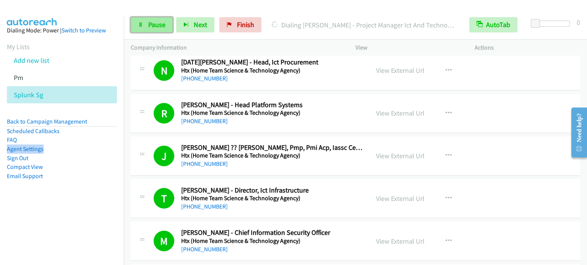
click at [152, 26] on span "Pause" at bounding box center [156, 24] width 17 height 9
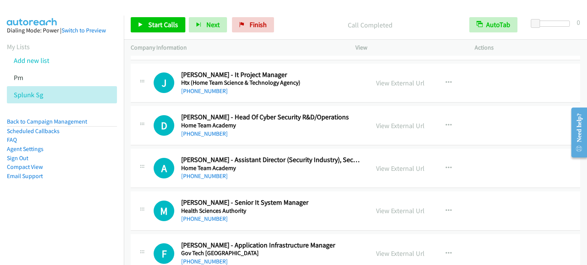
scroll to position [3623, 0]
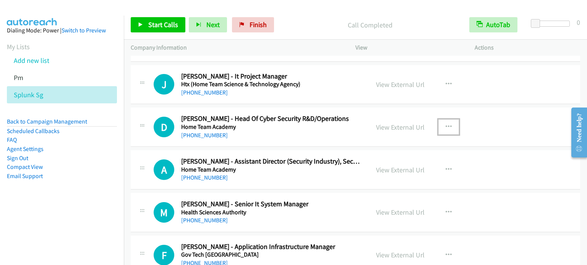
click at [448, 124] on icon "button" at bounding box center [448, 127] width 6 height 6
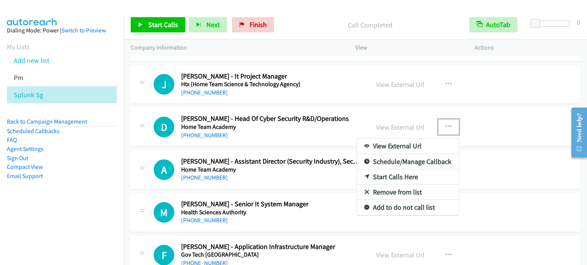
click at [389, 173] on link "Start Calls Here" at bounding box center [408, 177] width 102 height 15
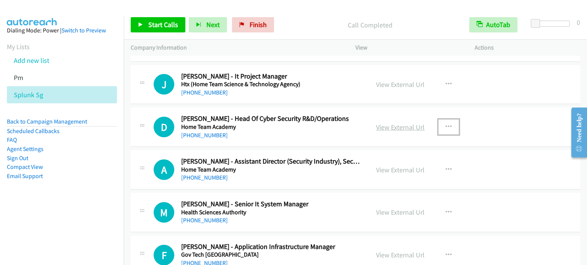
click at [391, 123] on link "View External Url" at bounding box center [400, 127] width 49 height 9
click at [174, 26] on span "Start Calls" at bounding box center [163, 24] width 30 height 9
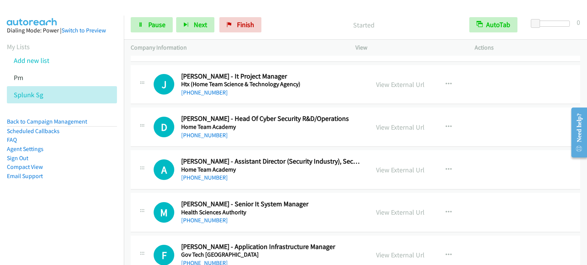
drag, startPoint x: 92, startPoint y: 203, endPoint x: 213, endPoint y: 0, distance: 236.0
click at [101, 198] on aside "Dialing Mode: Power | Switch to Preview My Lists Add new list Pm Splunk Sg Back…" at bounding box center [62, 116] width 124 height 200
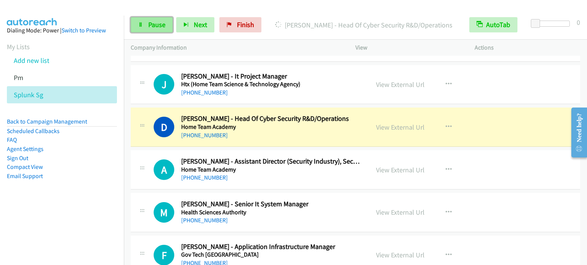
click at [140, 32] on link "Pause" at bounding box center [152, 24] width 42 height 15
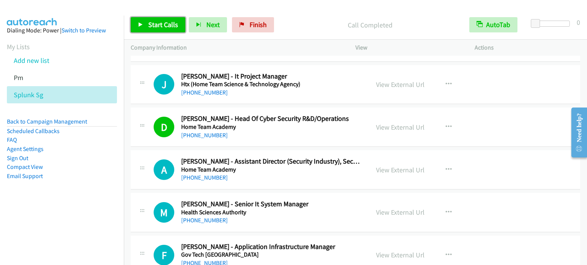
click at [165, 27] on span "Start Calls" at bounding box center [163, 24] width 30 height 9
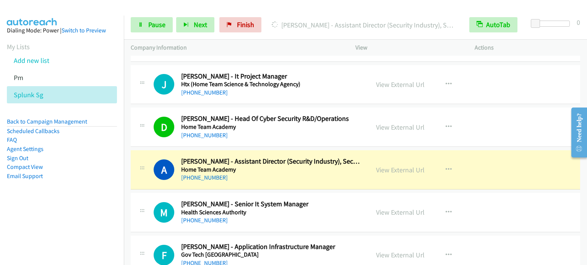
click at [55, 214] on aside "Dialing Mode: Power | Switch to Preview My Lists Add new list Pm Splunk Sg Back…" at bounding box center [62, 116] width 124 height 200
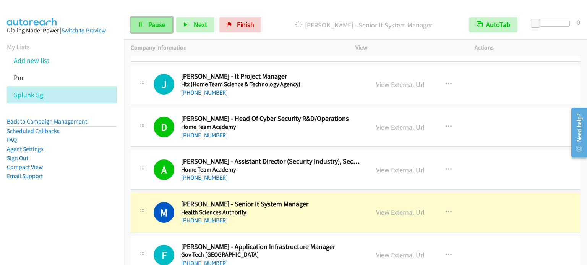
click at [157, 21] on span "Pause" at bounding box center [156, 24] width 17 height 9
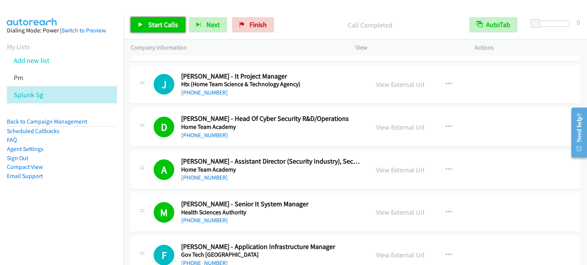
click at [159, 27] on span "Start Calls" at bounding box center [163, 24] width 30 height 9
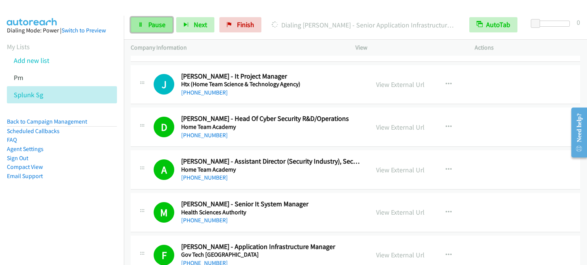
click at [155, 32] on link "Pause" at bounding box center [152, 24] width 42 height 15
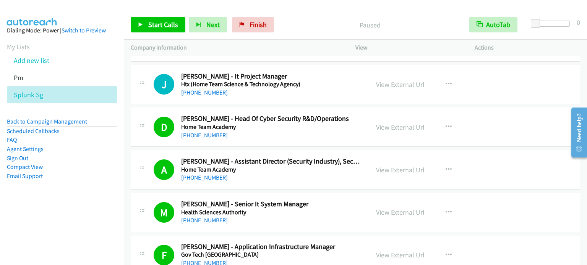
click at [77, 203] on aside "Dialing Mode: Power | Switch to Preview My Lists Add new list Pm Splunk Sg Back…" at bounding box center [62, 116] width 124 height 200
click at [155, 26] on span "Start Calls" at bounding box center [163, 24] width 30 height 9
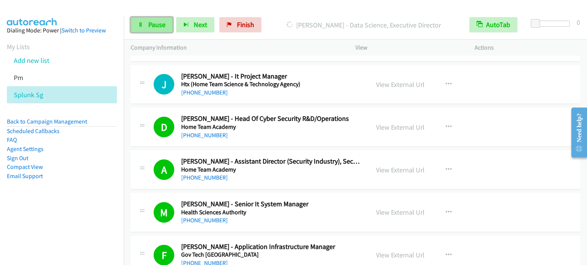
click at [159, 24] on span "Pause" at bounding box center [156, 24] width 17 height 9
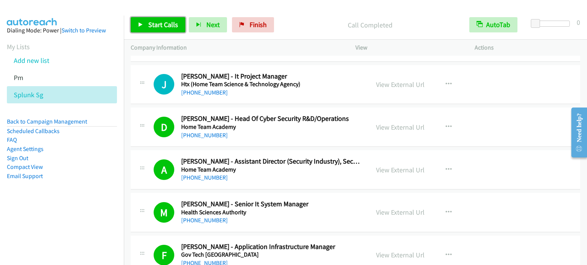
click at [151, 29] on span "Start Calls" at bounding box center [163, 24] width 30 height 9
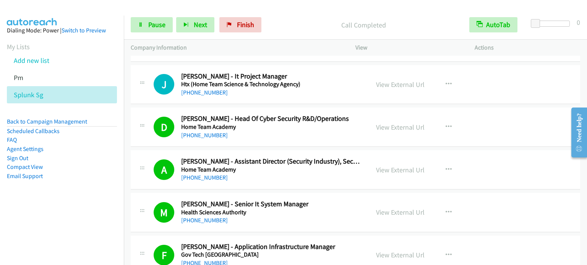
click at [81, 221] on nav "Dialing Mode: Power | Switch to Preview My Lists Add new list Pm Splunk Sg Back…" at bounding box center [62, 148] width 124 height 265
click at [63, 229] on nav "Dialing Mode: Power | Switch to Preview My Lists Add new list Pm Splunk Sg Back…" at bounding box center [62, 148] width 124 height 265
click at [93, 211] on aside "Dialing Mode: Power | Switch to Preview My Lists Add new list Pm Splunk Sg Back…" at bounding box center [62, 116] width 124 height 200
click at [142, 30] on link "Pause" at bounding box center [152, 24] width 42 height 15
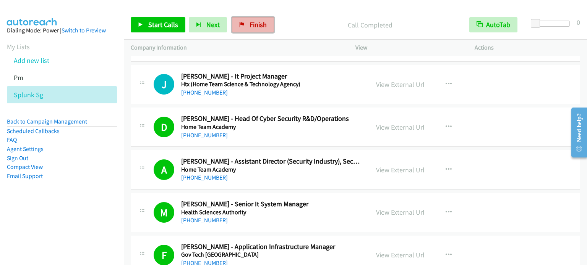
click at [258, 23] on span "Finish" at bounding box center [257, 24] width 17 height 9
